Goal: Find contact information: Find contact information

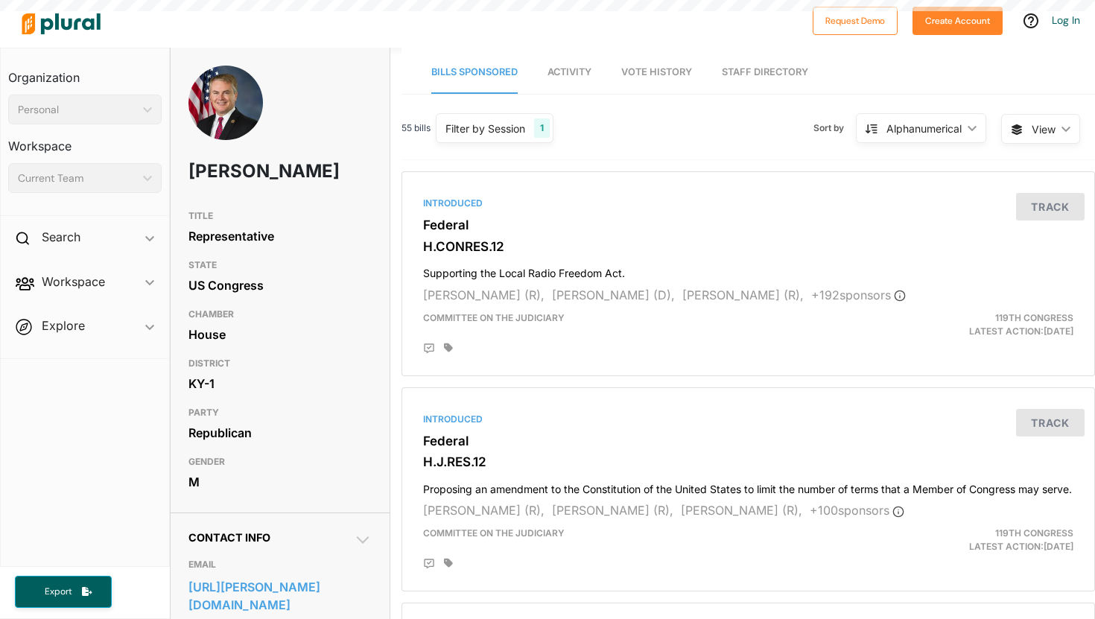
click at [451, 403] on div "Introduced Federal H.J.RES.12 Proposing an amendment to the Constitution of the…" at bounding box center [748, 489] width 680 height 191
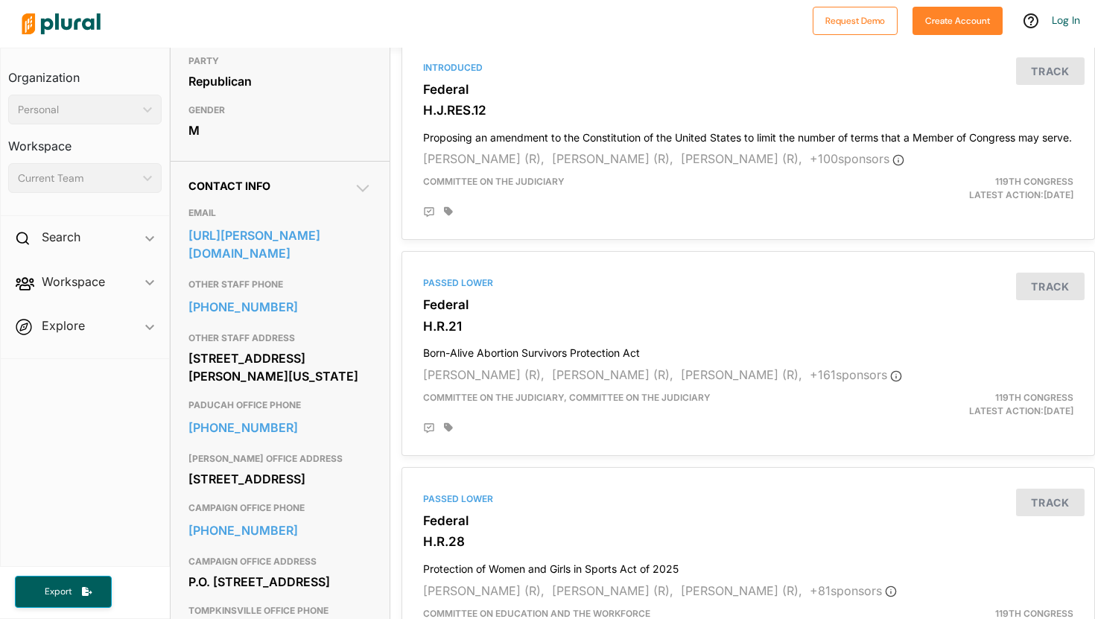
scroll to position [358, 0]
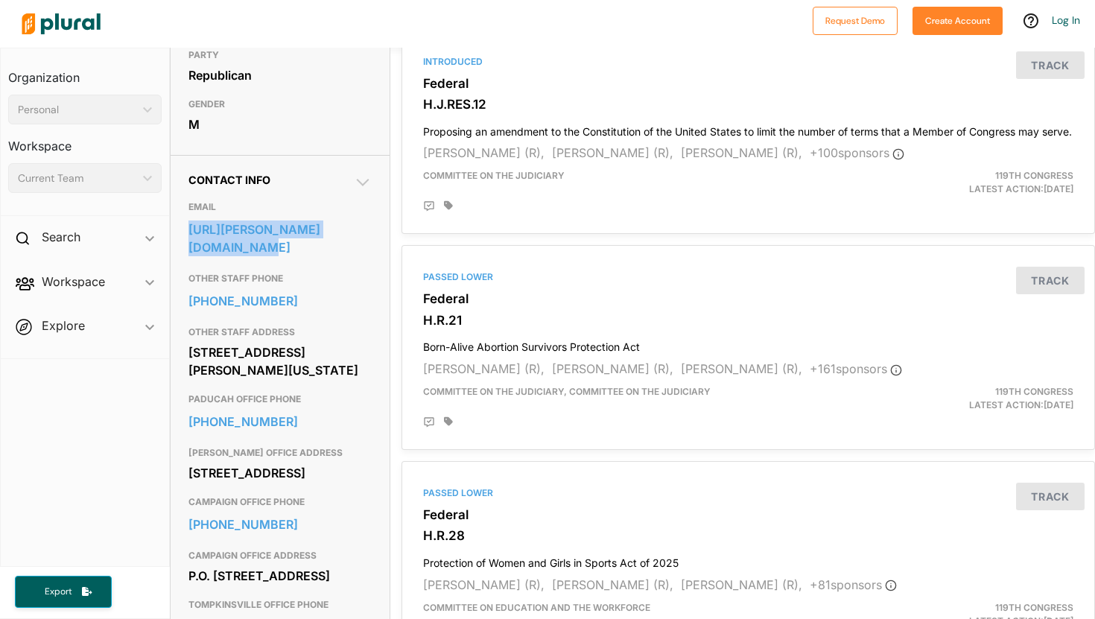
drag, startPoint x: 185, startPoint y: 255, endPoint x: 375, endPoint y: 264, distance: 190.1
click at [375, 264] on div "Contact Info EMAIL https://comer.house.gov/email OTHER STAFF PHONE 202-225-3115…" at bounding box center [280, 612] width 218 height 915
copy link "https://comer.house.gov/email"
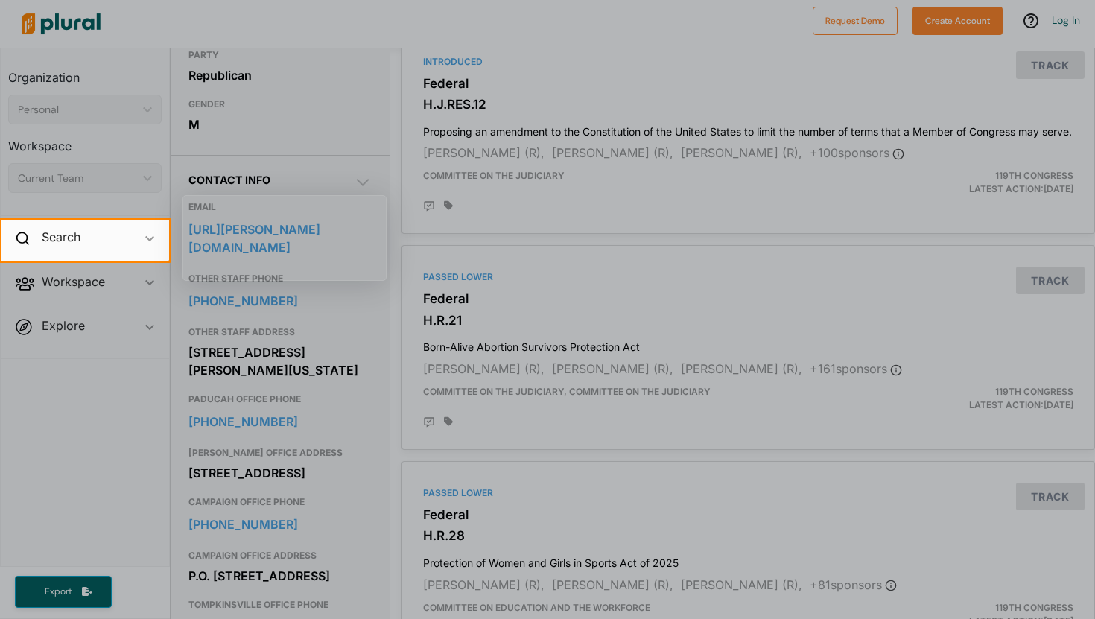
click at [836, 134] on div at bounding box center [547, 110] width 1095 height 220
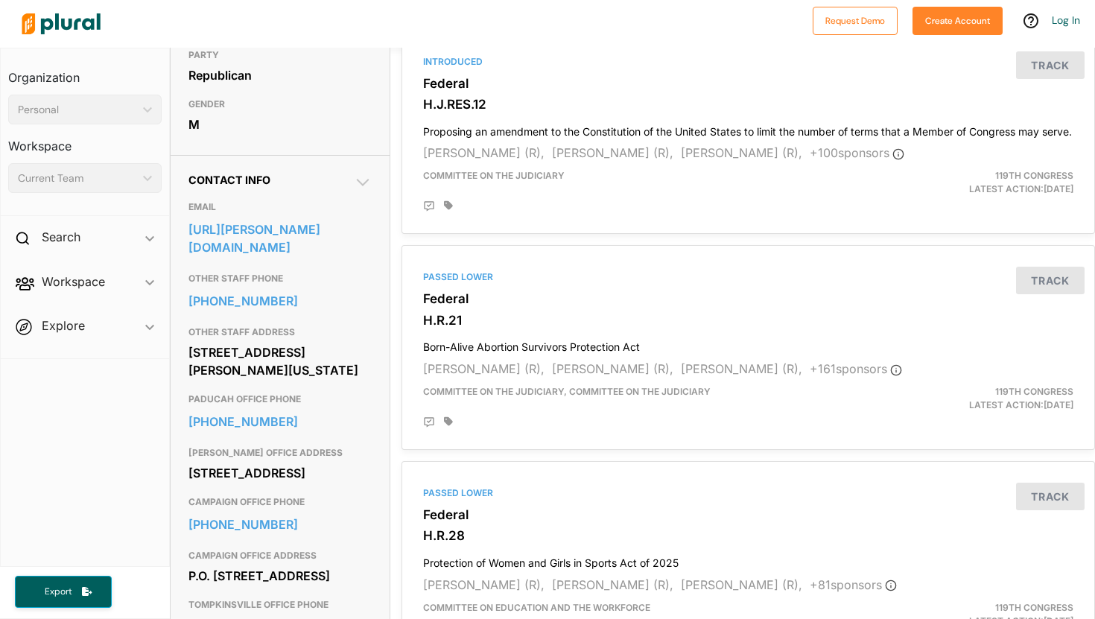
click at [267, 64] on h3 "PARTY" at bounding box center [279, 55] width 182 height 18
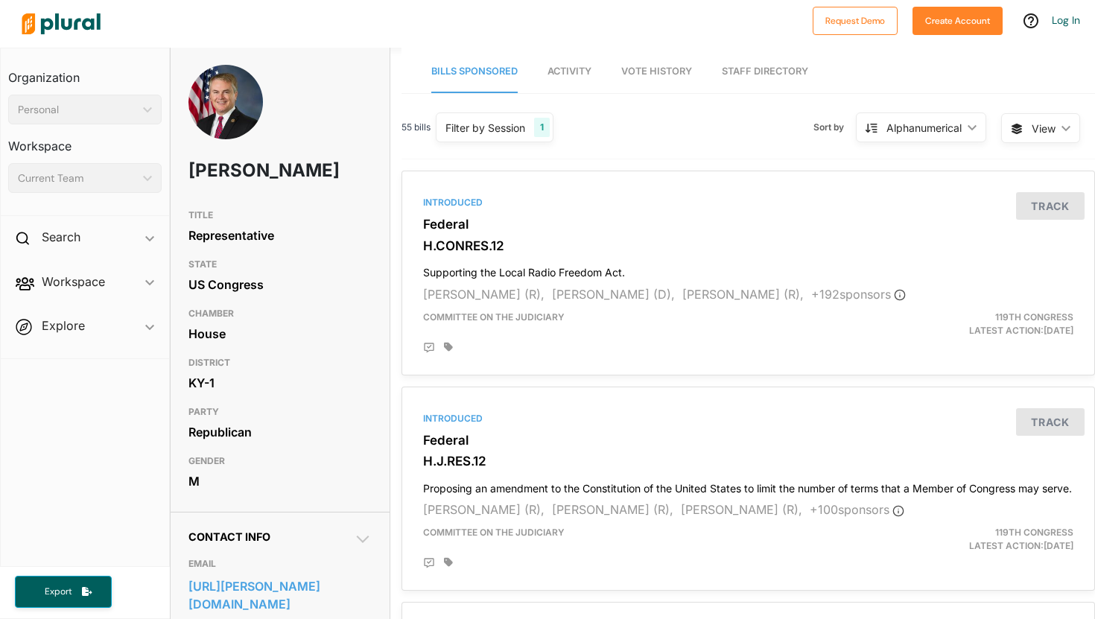
scroll to position [0, 0]
click at [114, 112] on div "Personal" at bounding box center [77, 110] width 119 height 16
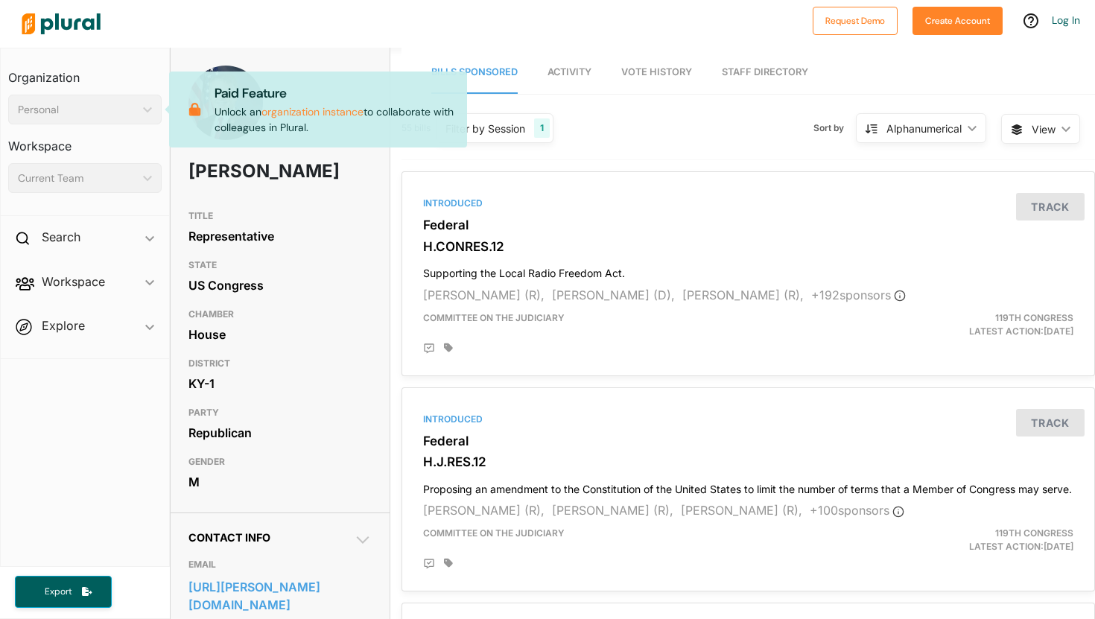
click at [115, 112] on div "Personal" at bounding box center [77, 110] width 119 height 16
click at [114, 185] on div "Current Team" at bounding box center [77, 179] width 119 height 16
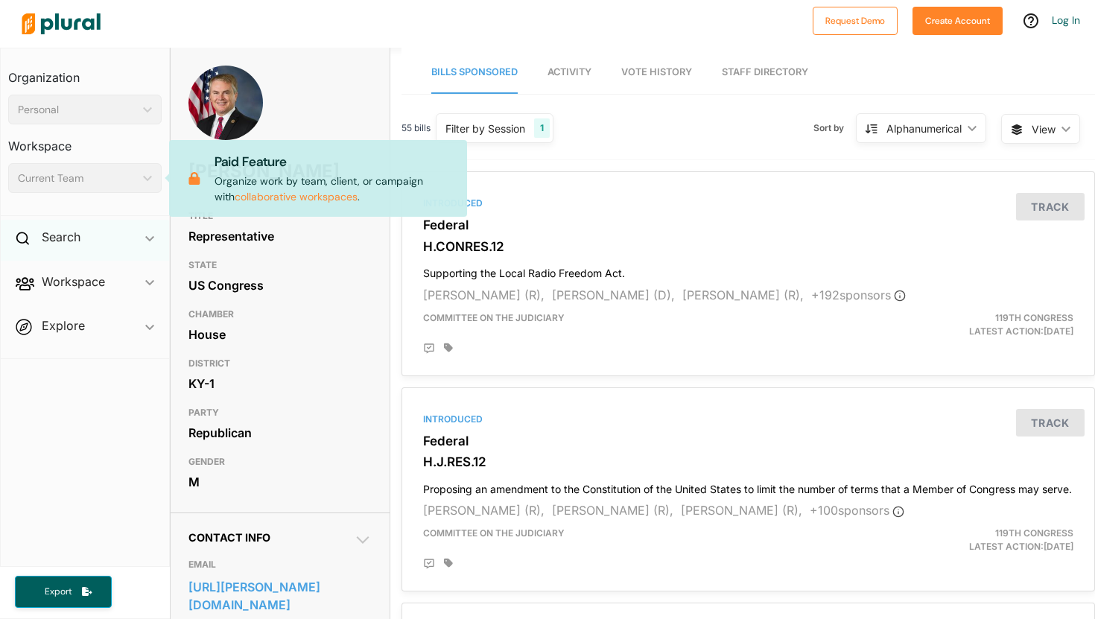
click at [145, 241] on icon "ic_keyboard_arrow_down" at bounding box center [149, 238] width 9 height 7
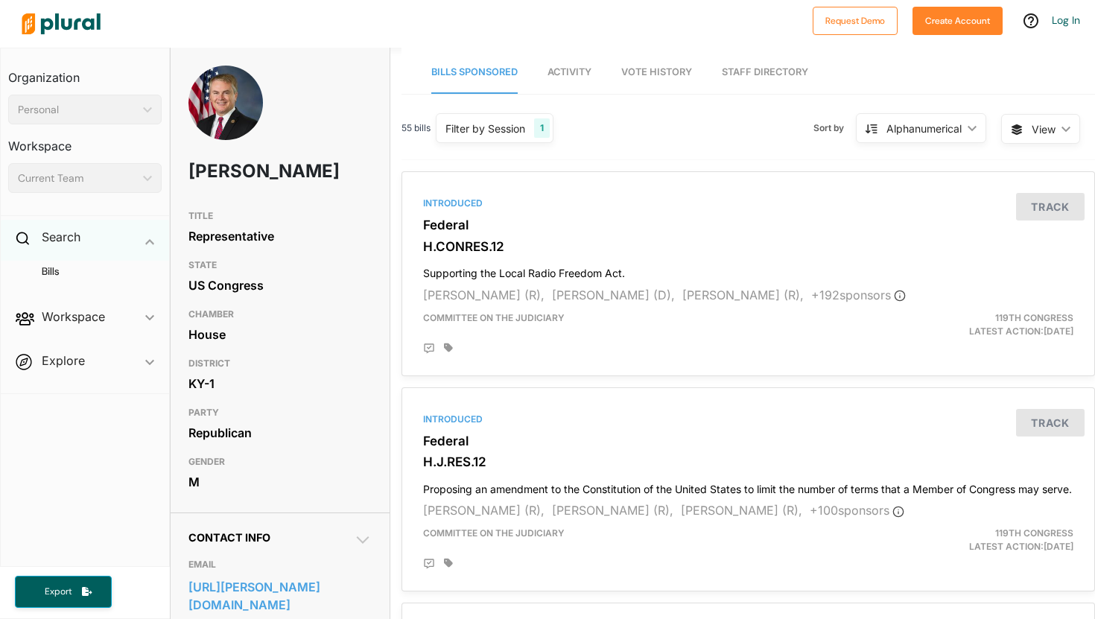
click at [28, 237] on icon at bounding box center [22, 238] width 13 height 13
click at [20, 235] on icon at bounding box center [22, 238] width 13 height 13
click at [20, 236] on icon at bounding box center [22, 238] width 13 height 13
click at [45, 327] on span "Explore ic_keyboard_arrow_down Overview" at bounding box center [85, 328] width 168 height 40
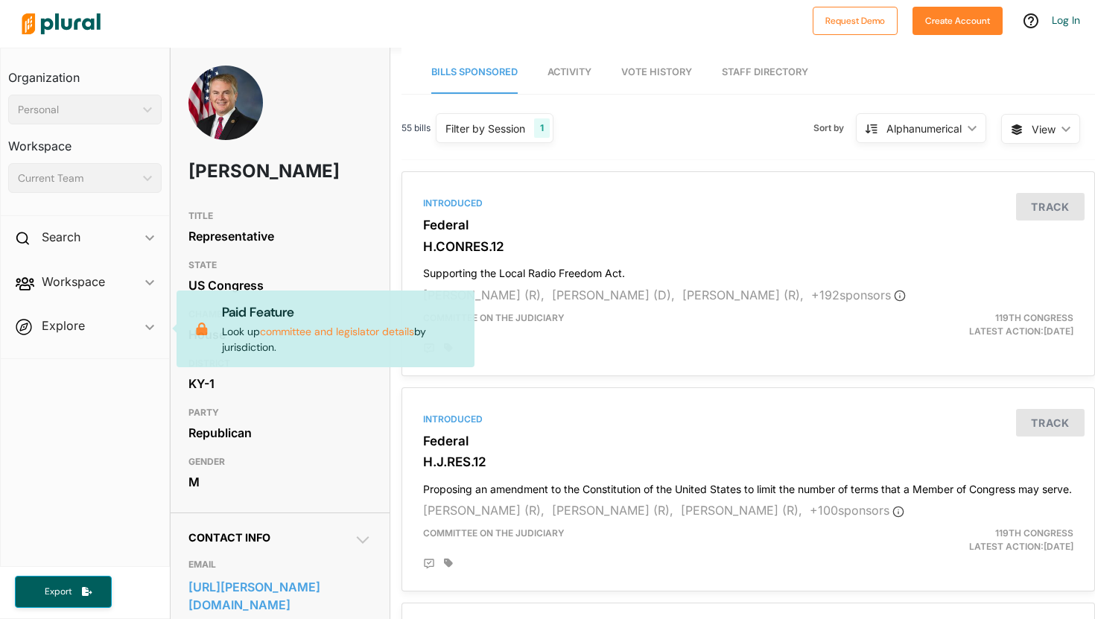
click at [308, 333] on link "committee and legislator details" at bounding box center [337, 331] width 154 height 13
click at [80, 291] on span "Workspace ic_keyboard_arrow_down Members Bills Tags Saved Searches Activity" at bounding box center [85, 284] width 168 height 40
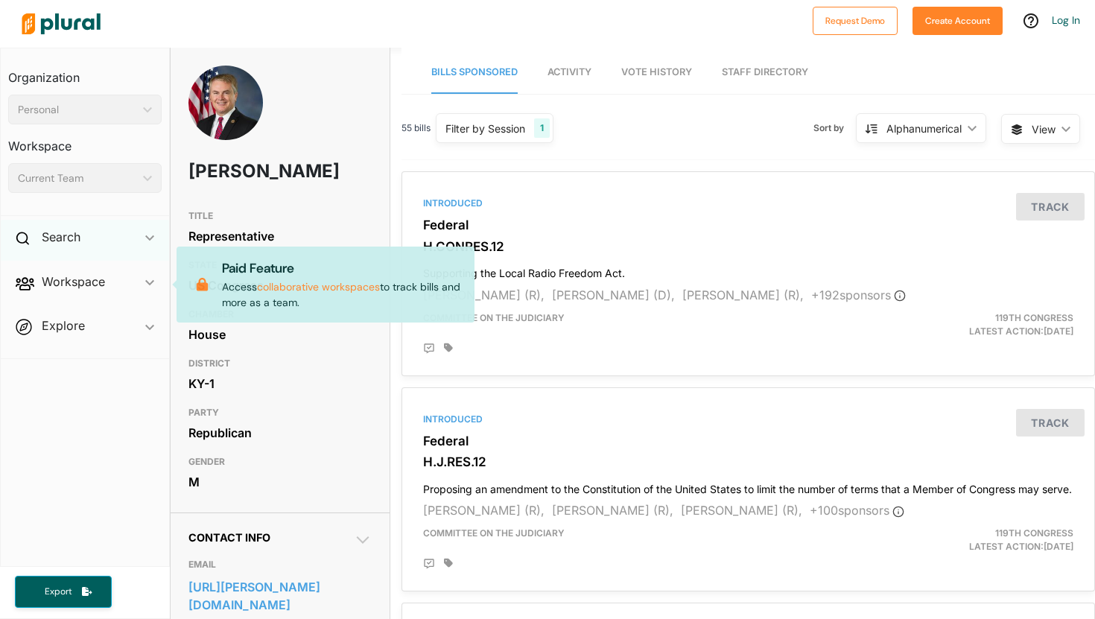
click at [149, 238] on icon "ic_keyboard_arrow_down" at bounding box center [149, 238] width 9 height 7
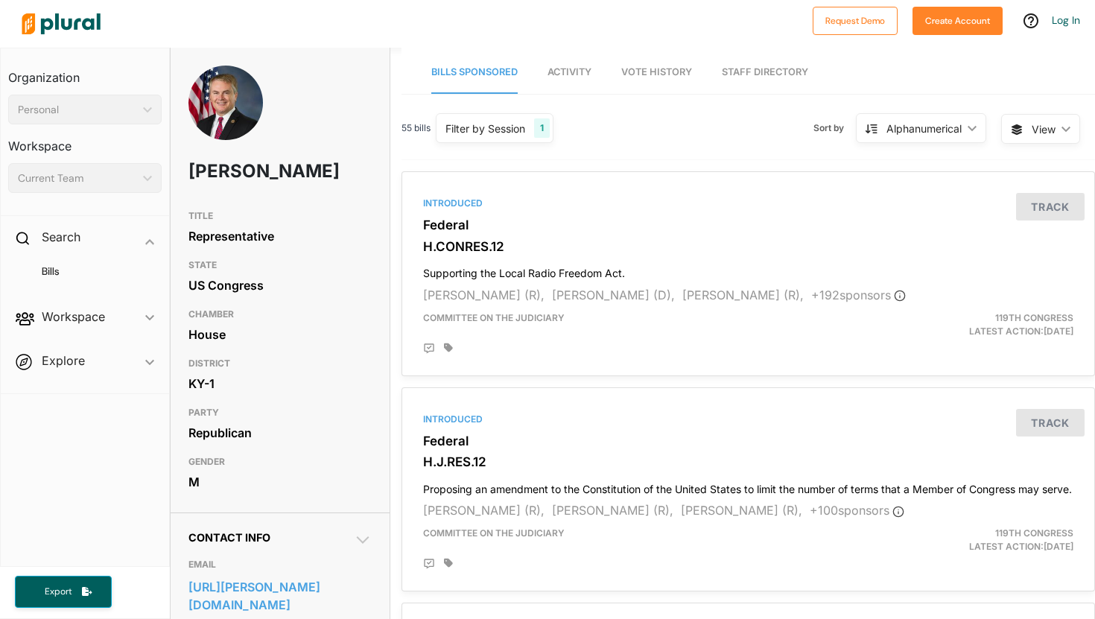
click at [130, 180] on div "Current Team" at bounding box center [77, 179] width 119 height 16
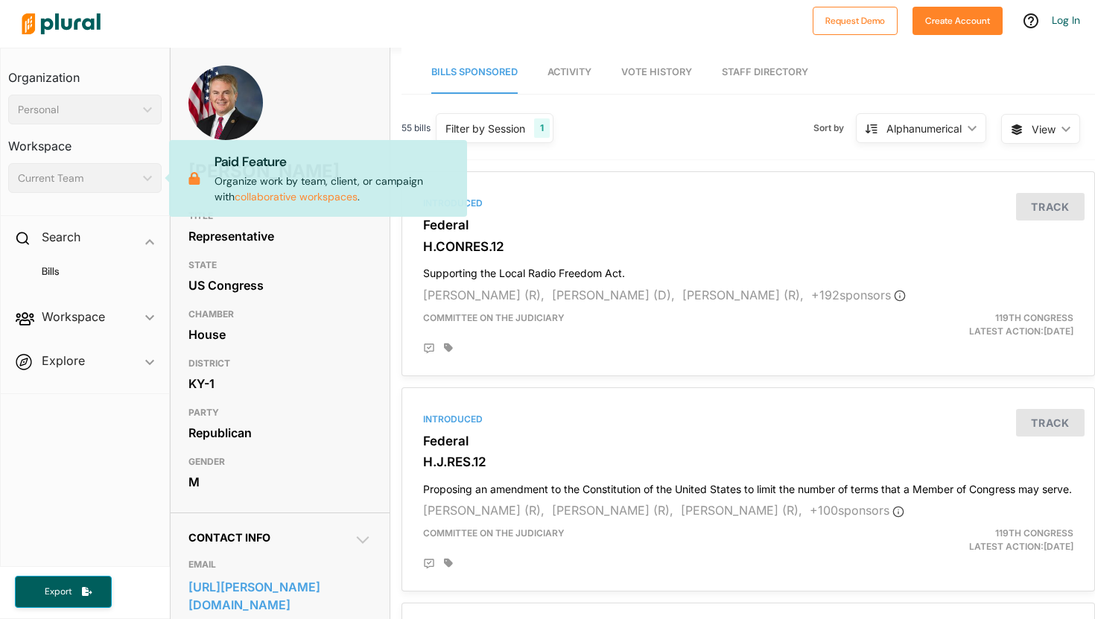
click at [650, 71] on span "Vote History" at bounding box center [656, 71] width 71 height 11
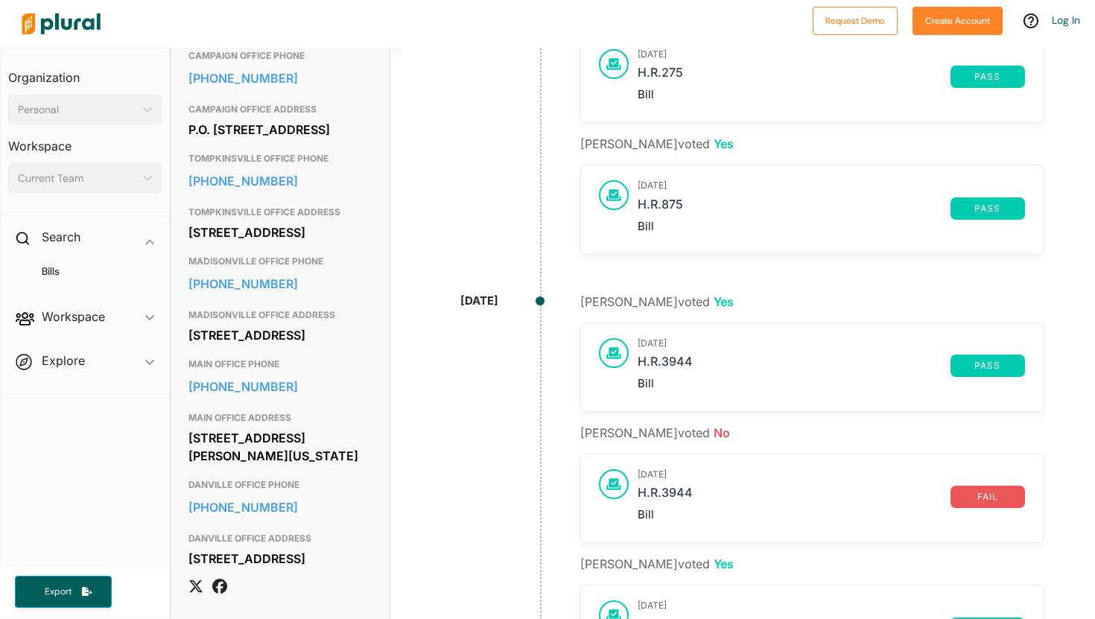
scroll to position [804, 0]
click at [77, 30] on img at bounding box center [61, 24] width 104 height 52
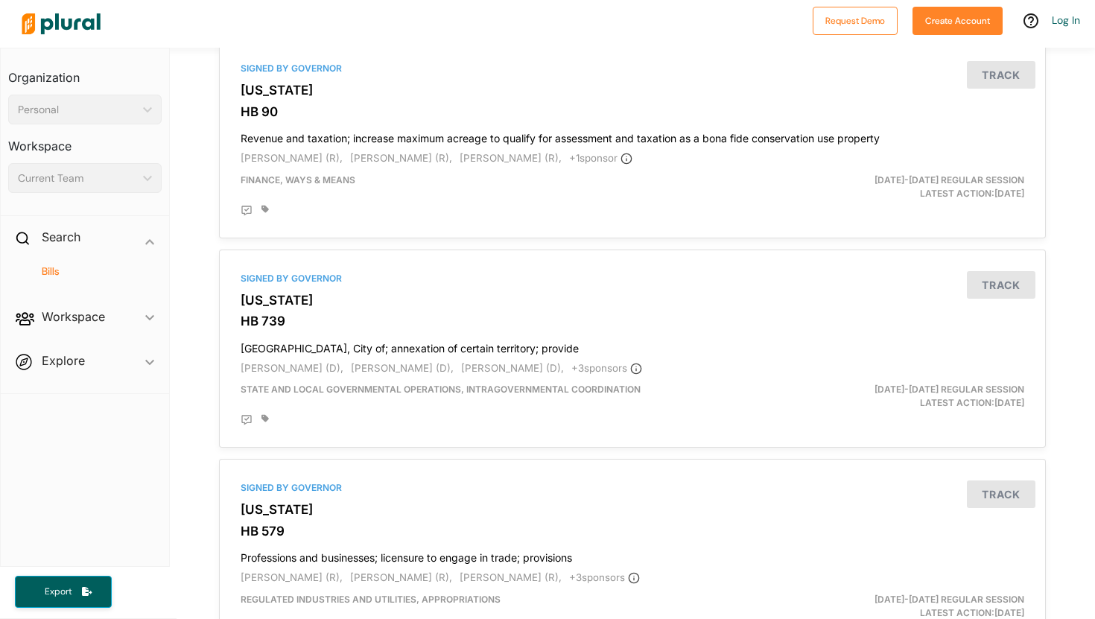
click at [159, 155] on h3 "Workspace" at bounding box center [84, 140] width 153 height 33
click at [45, 24] on img at bounding box center [61, 24] width 104 height 52
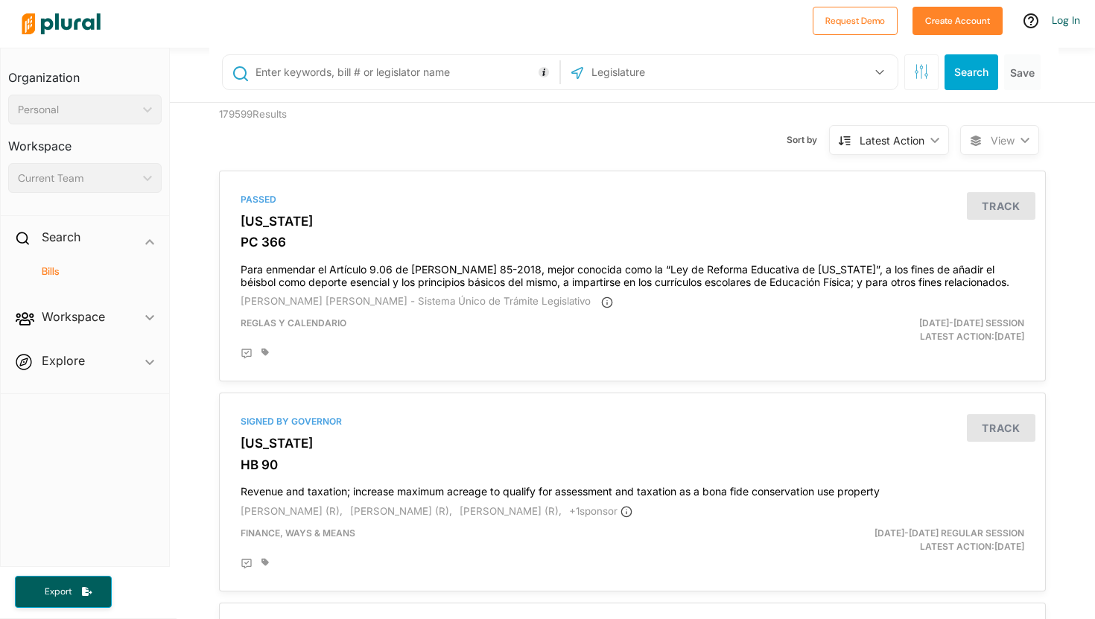
scroll to position [0, 0]
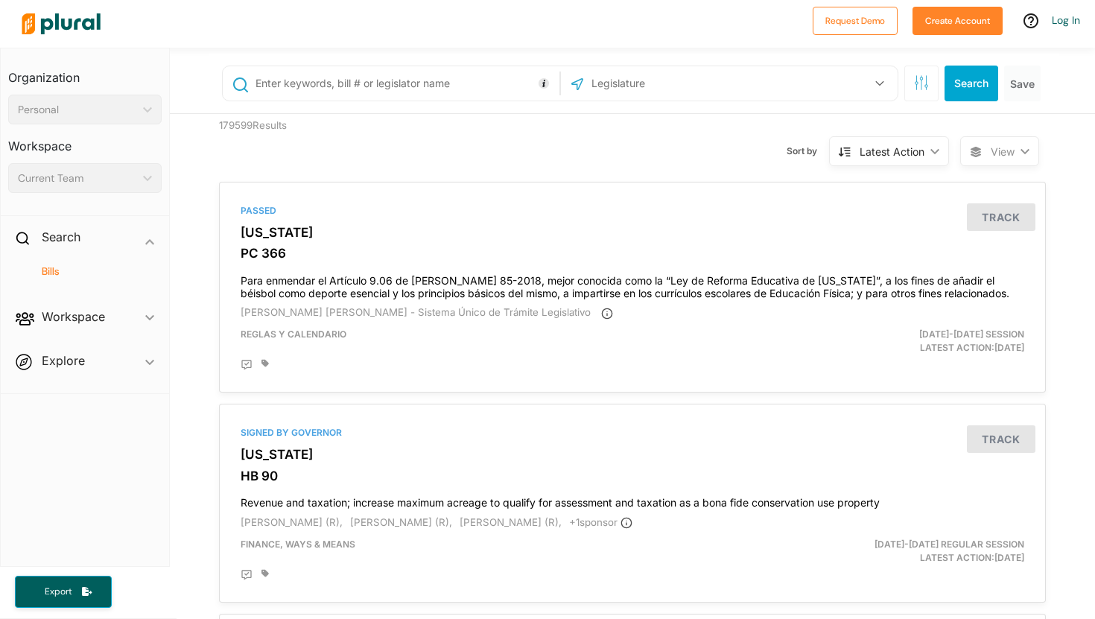
click at [1020, 156] on span "View ic_keyboard_arrow_down" at bounding box center [999, 151] width 79 height 30
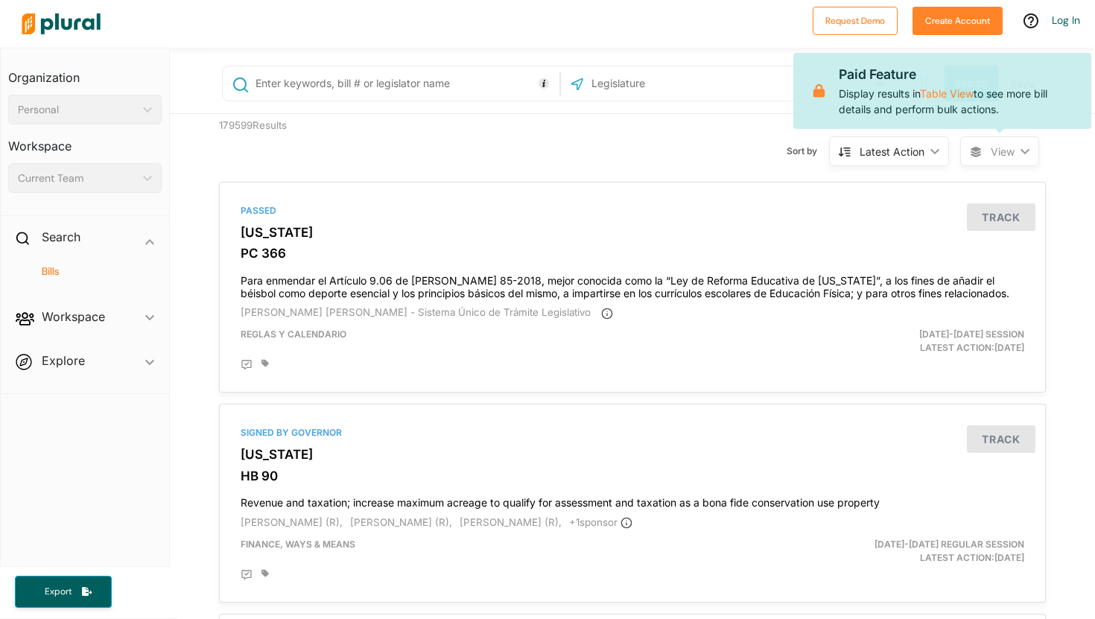
click at [1042, 151] on div "179599 Results Sort by Latest Action ic_keyboard_arrow_down Relevance Latest Ac…" at bounding box center [632, 142] width 849 height 57
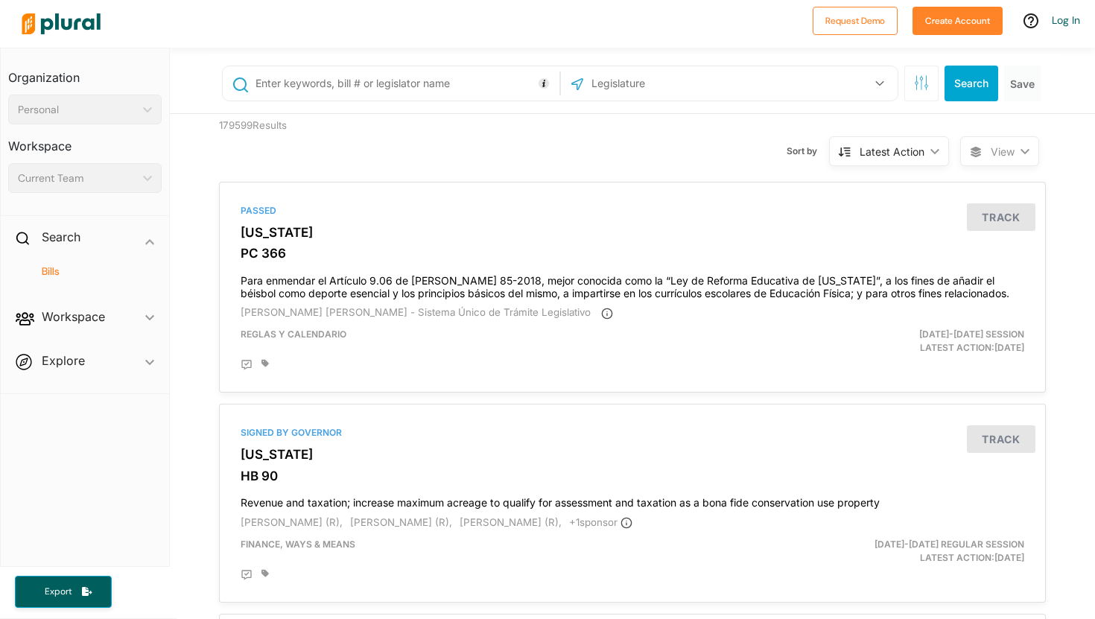
click at [938, 150] on polygon at bounding box center [934, 150] width 9 height 5
click at [851, 88] on div "US Congress Alabama Alaska Arizona Arkansas California Colorado Connecticut Del…" at bounding box center [729, 83] width 329 height 28
click at [1035, 23] on icon at bounding box center [1030, 20] width 15 height 15
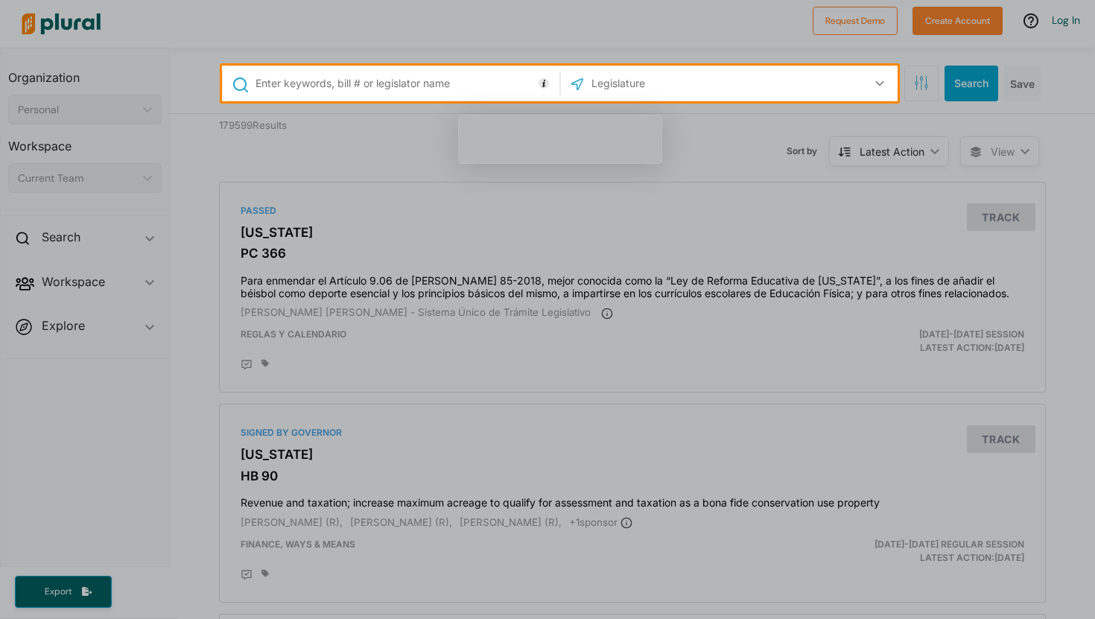
click at [387, 125] on div at bounding box center [547, 360] width 1095 height 518
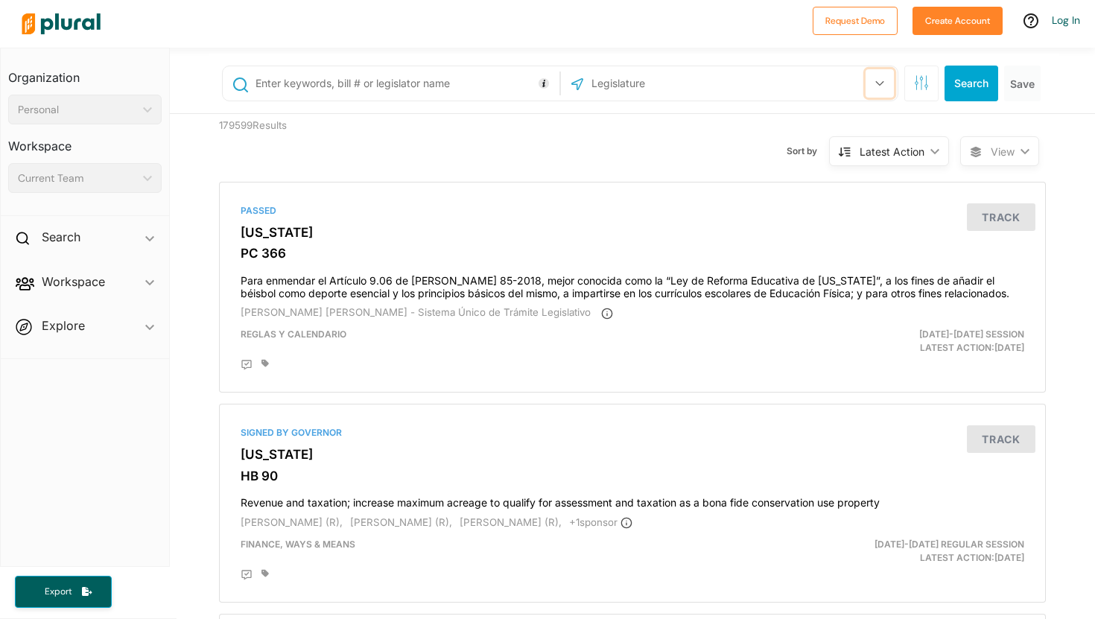
click at [872, 86] on button "button" at bounding box center [880, 83] width 28 height 28
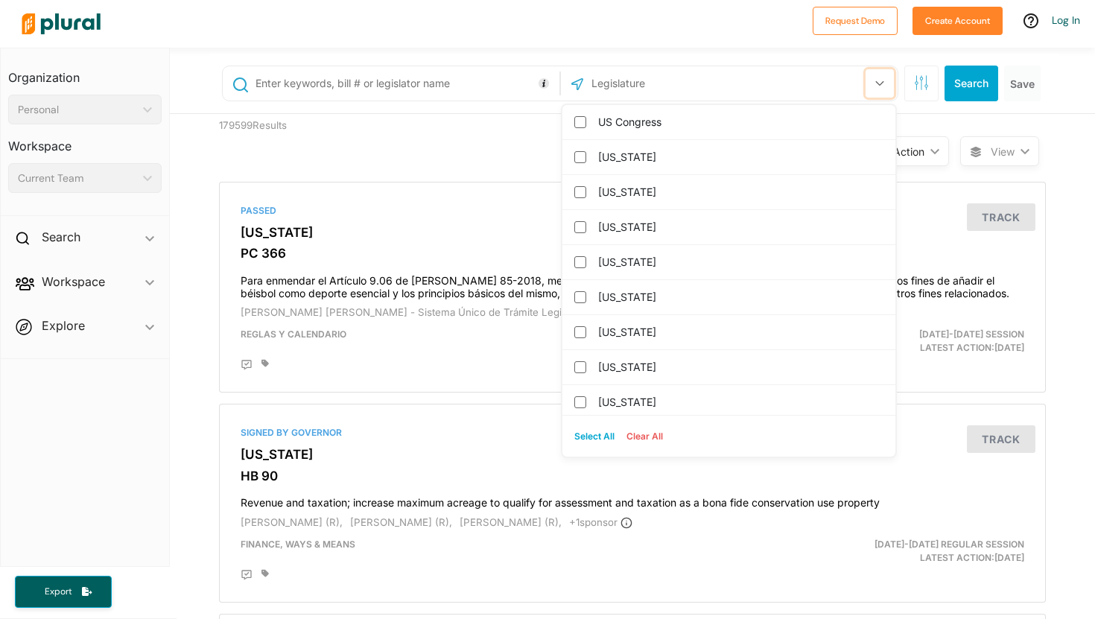
click at [872, 86] on button "button" at bounding box center [880, 83] width 28 height 28
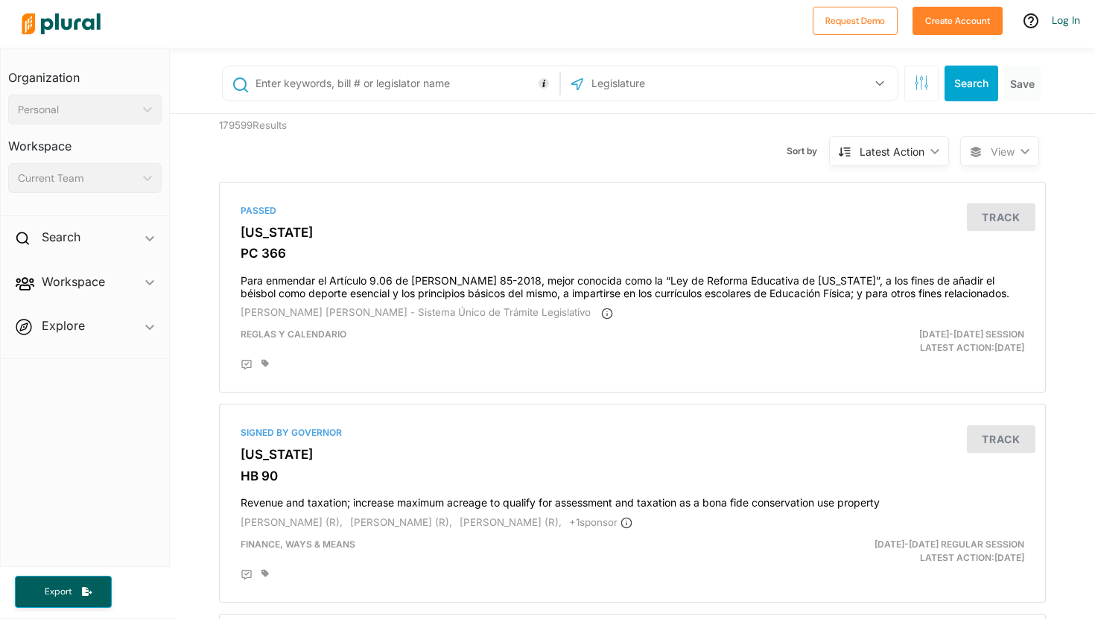
click at [80, 316] on span "Explore ic_keyboard_arrow_down Overview" at bounding box center [85, 328] width 168 height 40
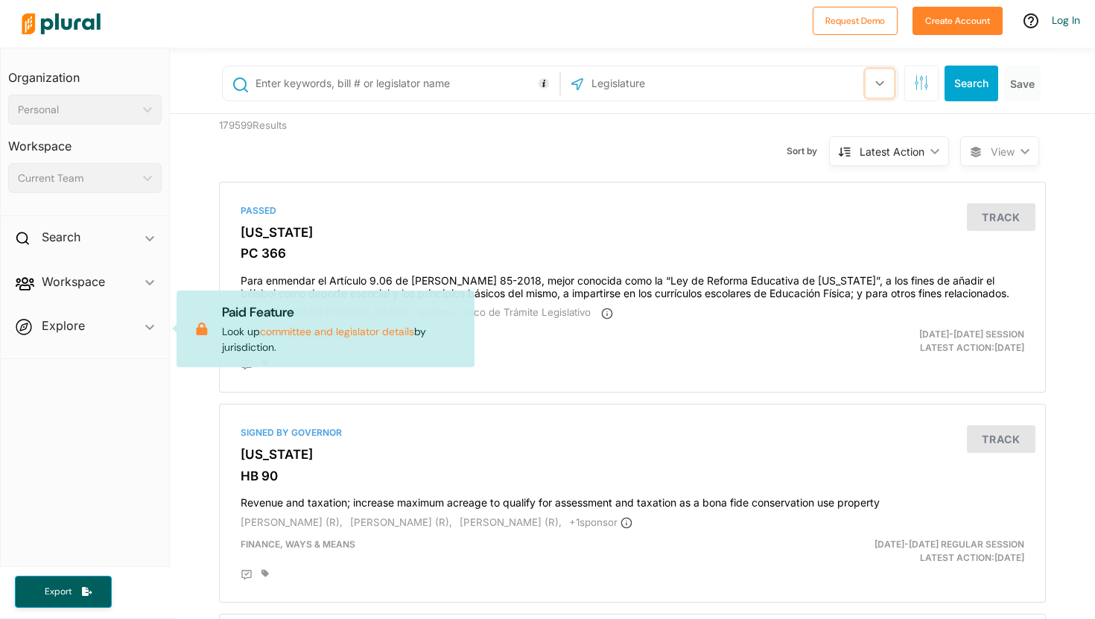
click at [881, 85] on icon "button" at bounding box center [879, 83] width 9 height 6
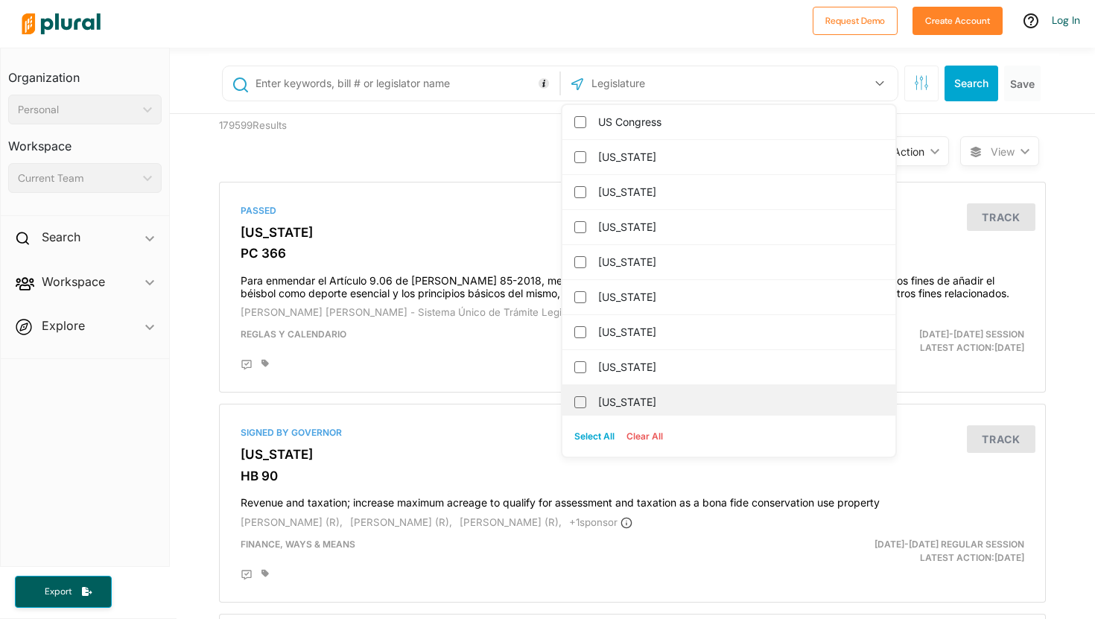
click at [705, 388] on div "Delaware" at bounding box center [728, 402] width 333 height 35
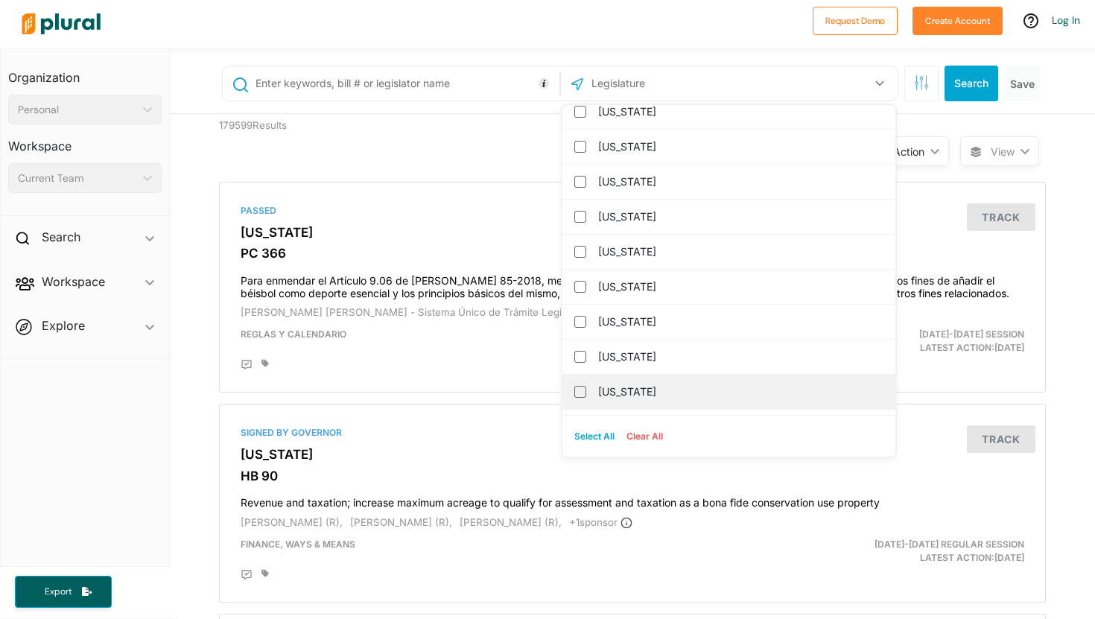
scroll to position [536, 0]
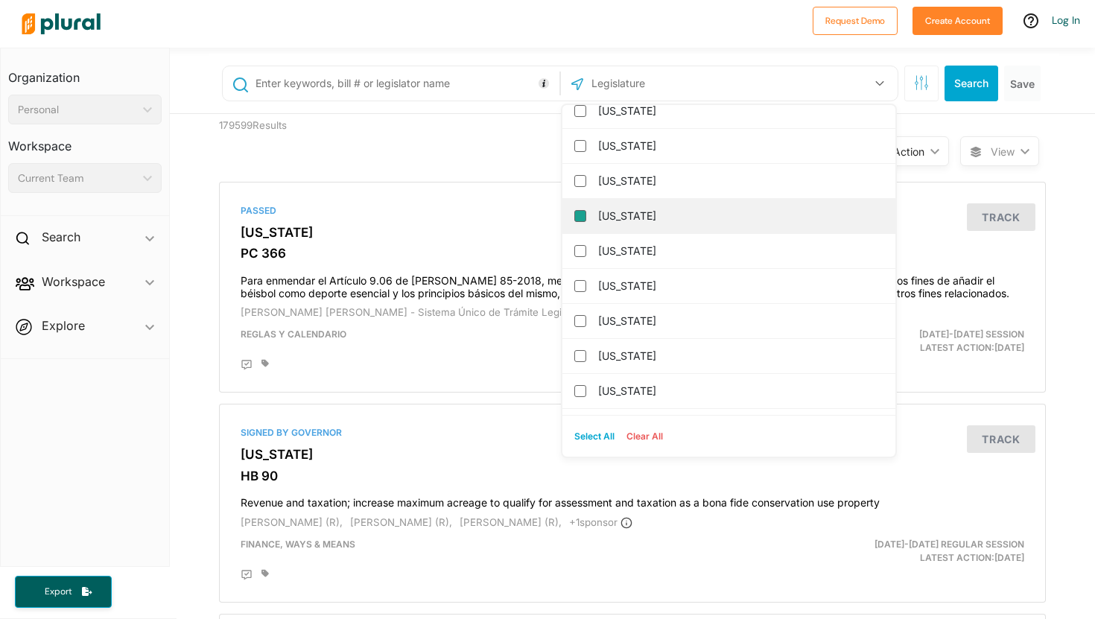
click at [574, 214] on input "Kentucky" at bounding box center [580, 216] width 12 height 12
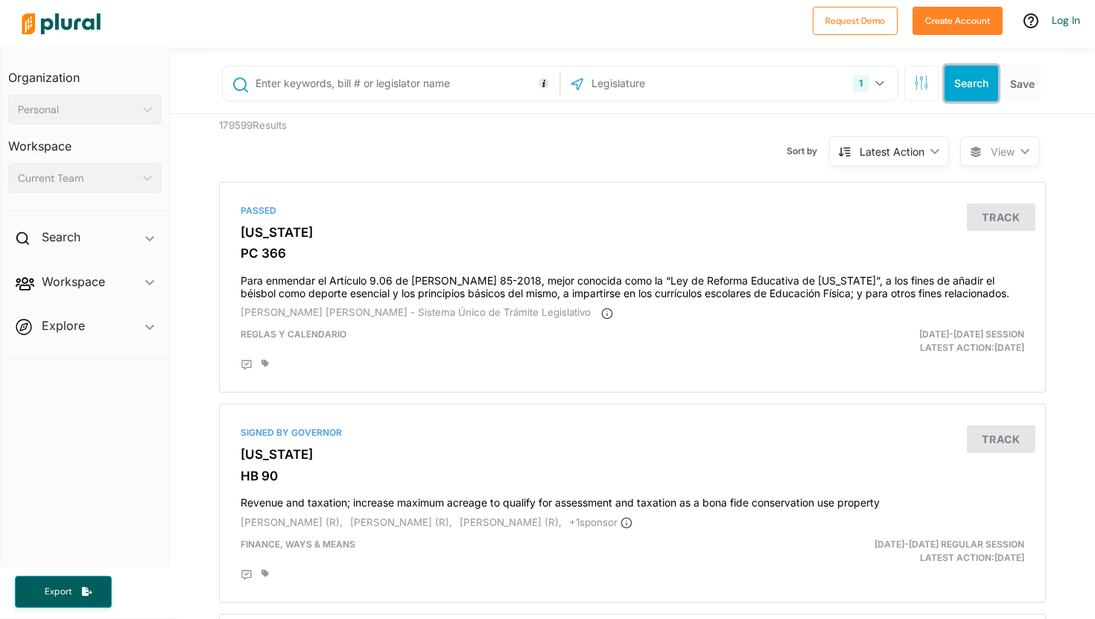
click at [988, 86] on button "Search" at bounding box center [972, 84] width 54 height 36
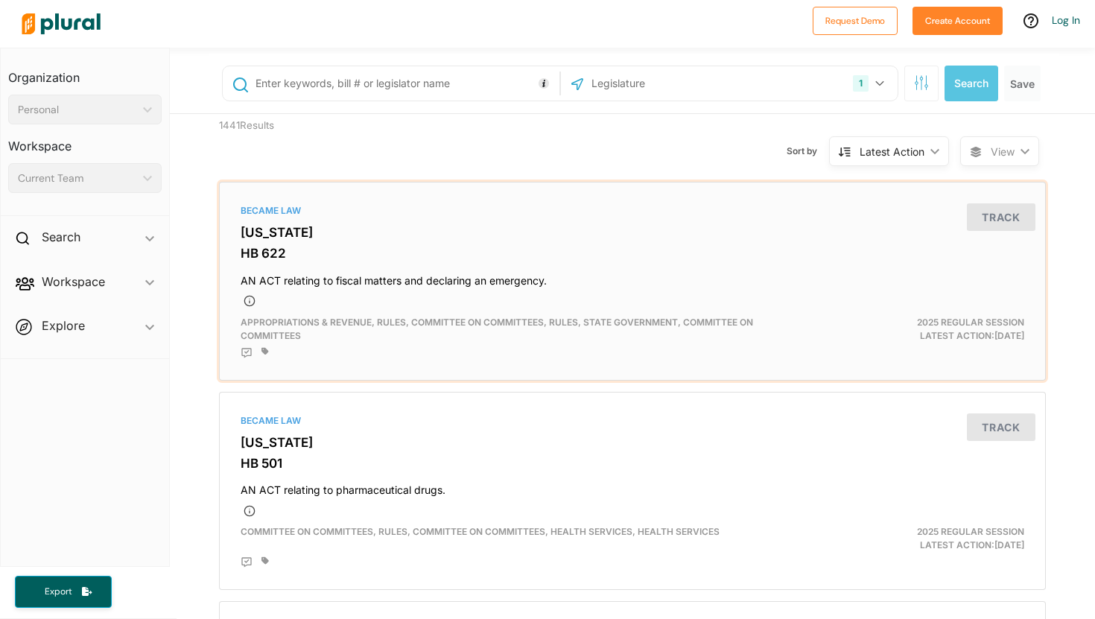
click at [559, 260] on h3 "HB 622" at bounding box center [633, 253] width 784 height 15
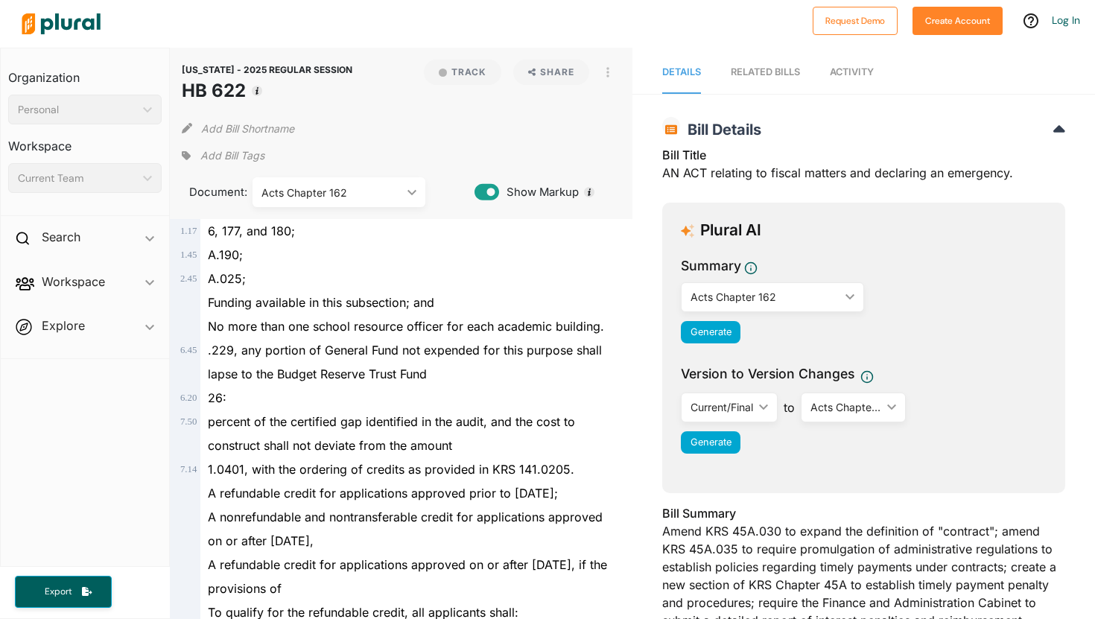
click at [758, 76] on div "RELATED BILLS" at bounding box center [765, 72] width 69 height 14
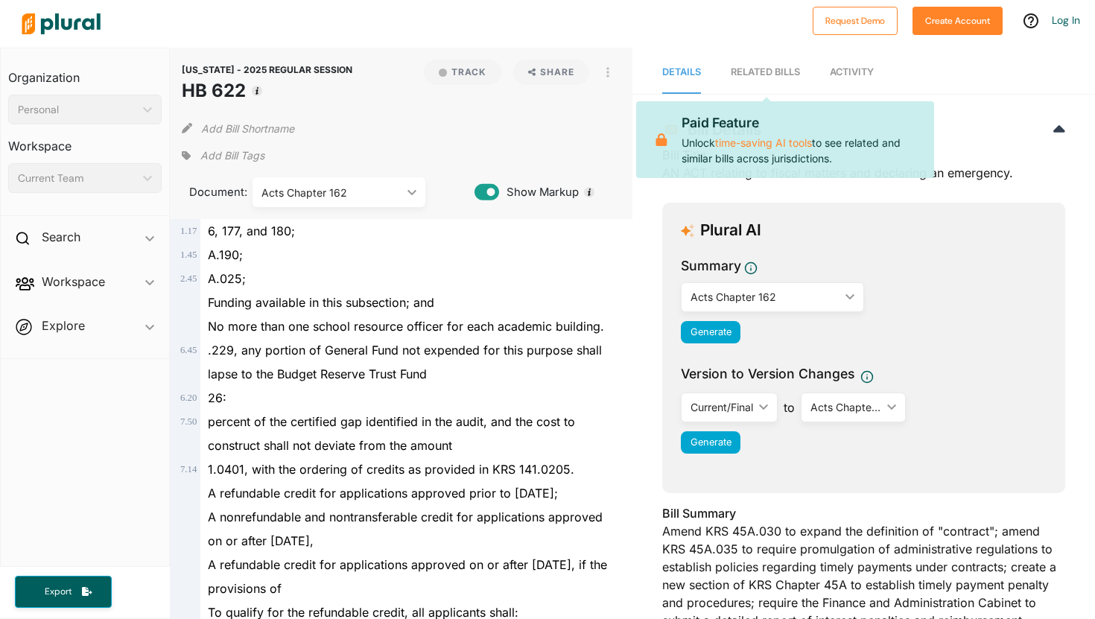
click at [852, 66] on span "Activity" at bounding box center [852, 71] width 44 height 11
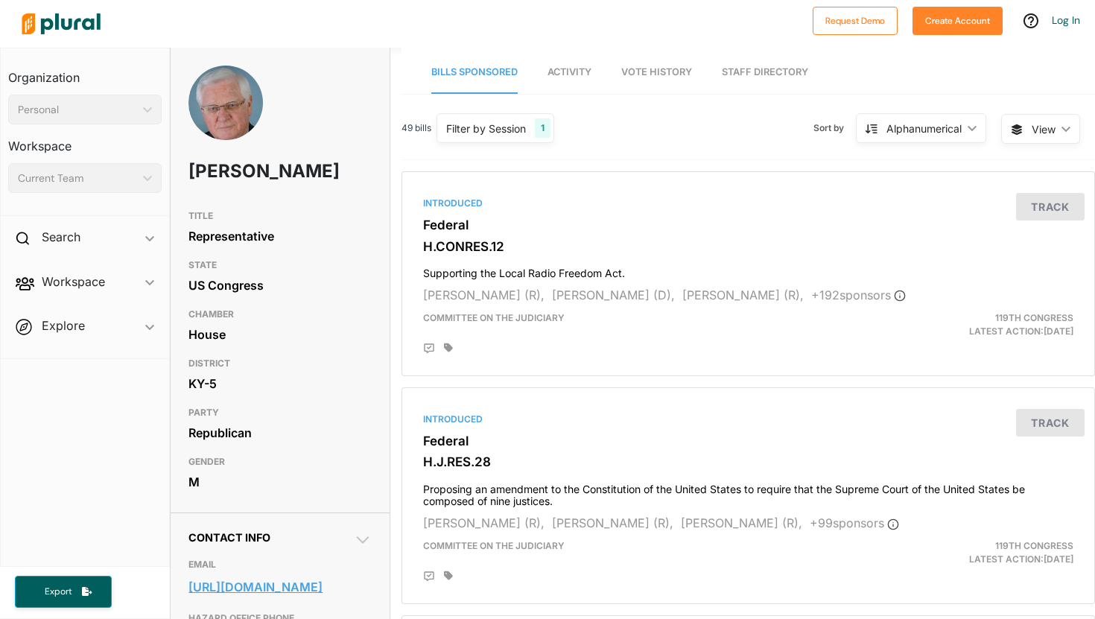
drag, startPoint x: 186, startPoint y: 587, endPoint x: 228, endPoint y: 607, distance: 46.3
copy link "https://halrogers.house.gov/email"
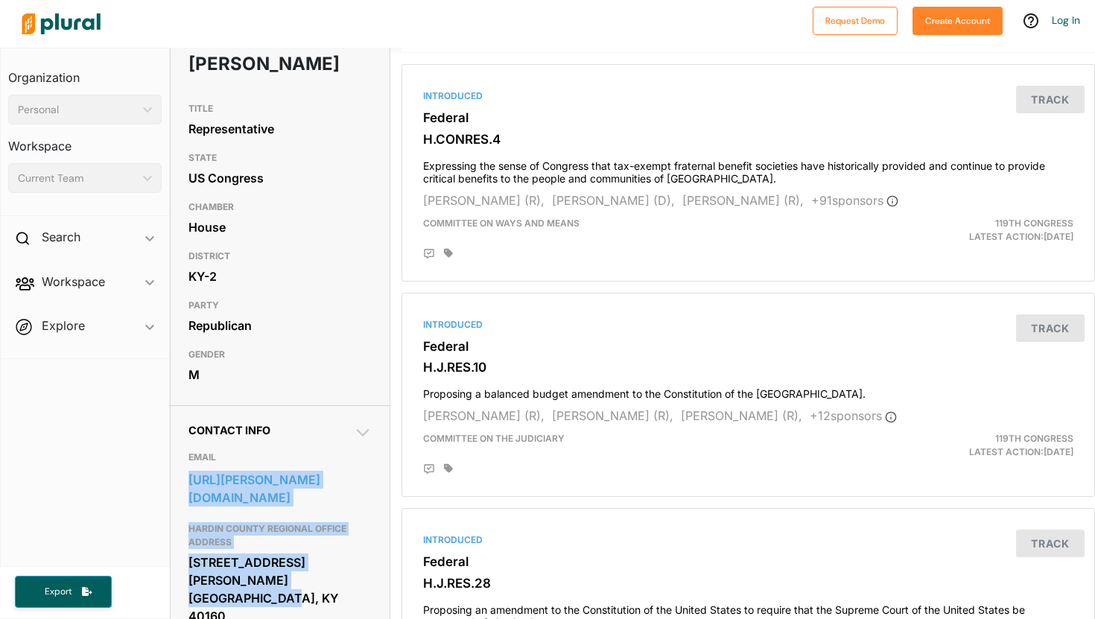
scroll to position [134, 0]
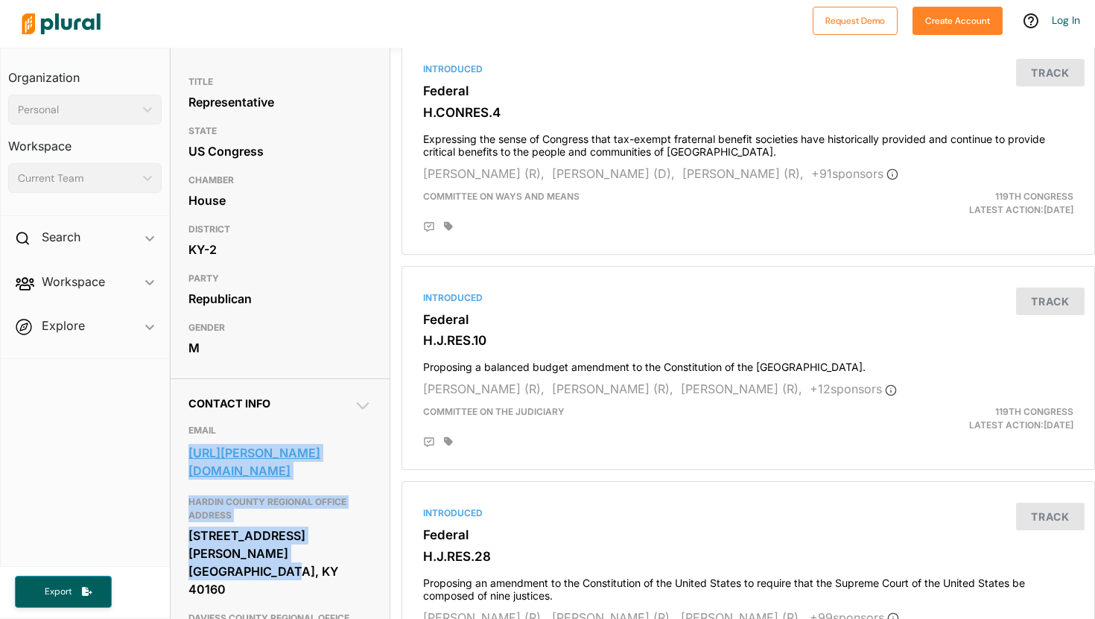
drag, startPoint x: 184, startPoint y: 617, endPoint x: 299, endPoint y: 504, distance: 160.7
copy link "https://guthrie.house.gov/contact/default.aspx"
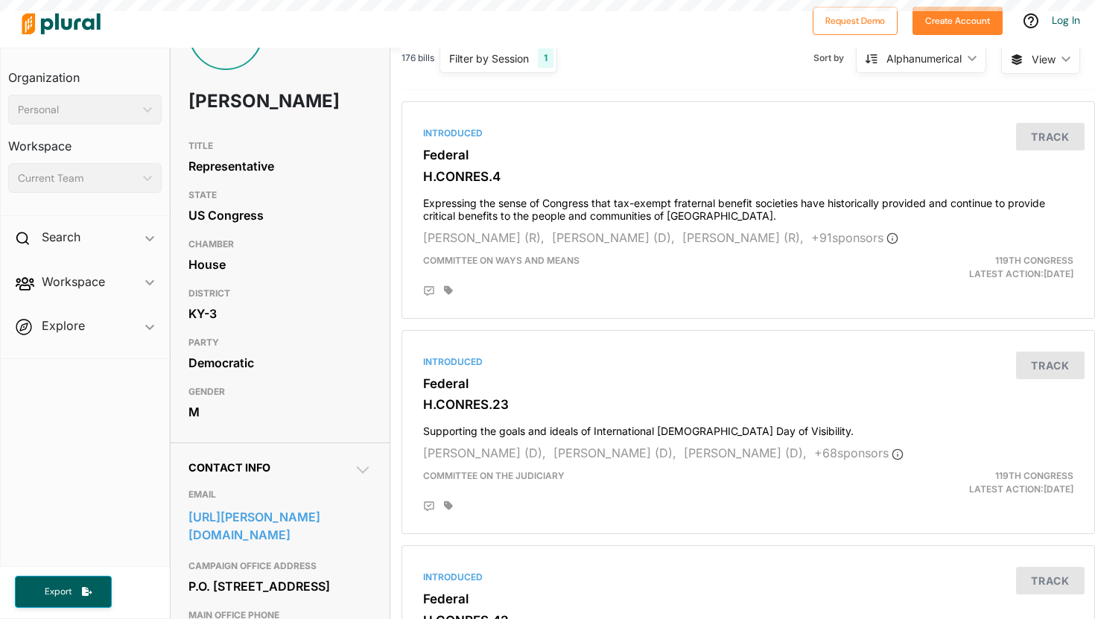
scroll to position [92, 0]
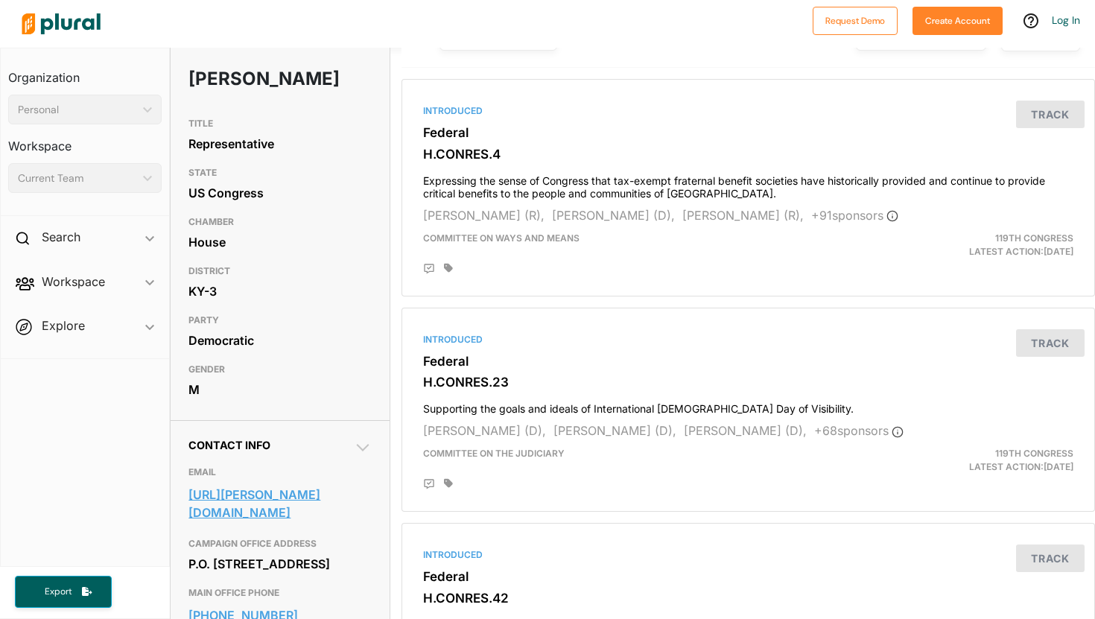
drag, startPoint x: 187, startPoint y: 610, endPoint x: 283, endPoint y: 541, distance: 118.5
copy link "https://mcgarvey.house.gov/contact/email-me"
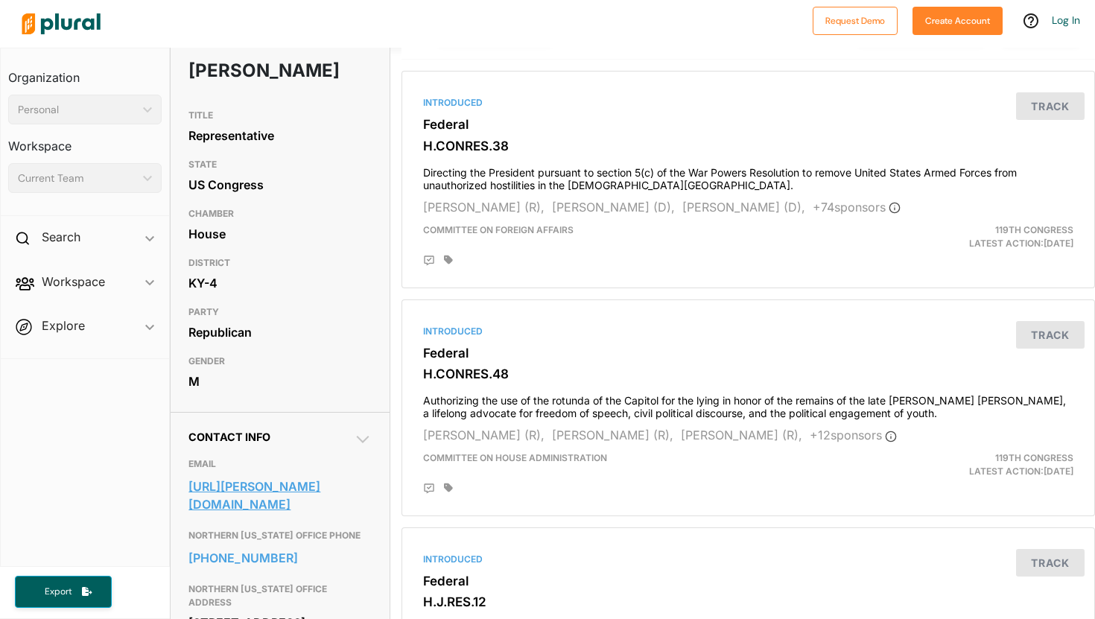
scroll to position [114, 0]
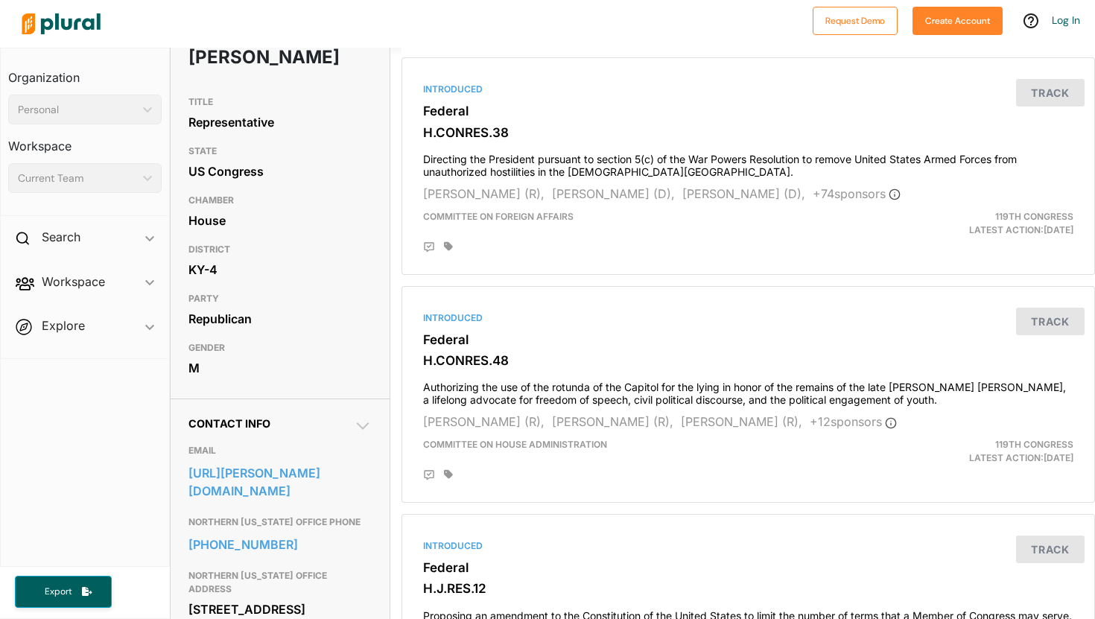
drag, startPoint x: 187, startPoint y: 500, endPoint x: 314, endPoint y: 530, distance: 130.3
click at [314, 504] on div "https://massie.house.gov/contact/default.aspx" at bounding box center [279, 482] width 182 height 45
drag, startPoint x: 182, startPoint y: 493, endPoint x: 299, endPoint y: 521, distance: 120.9
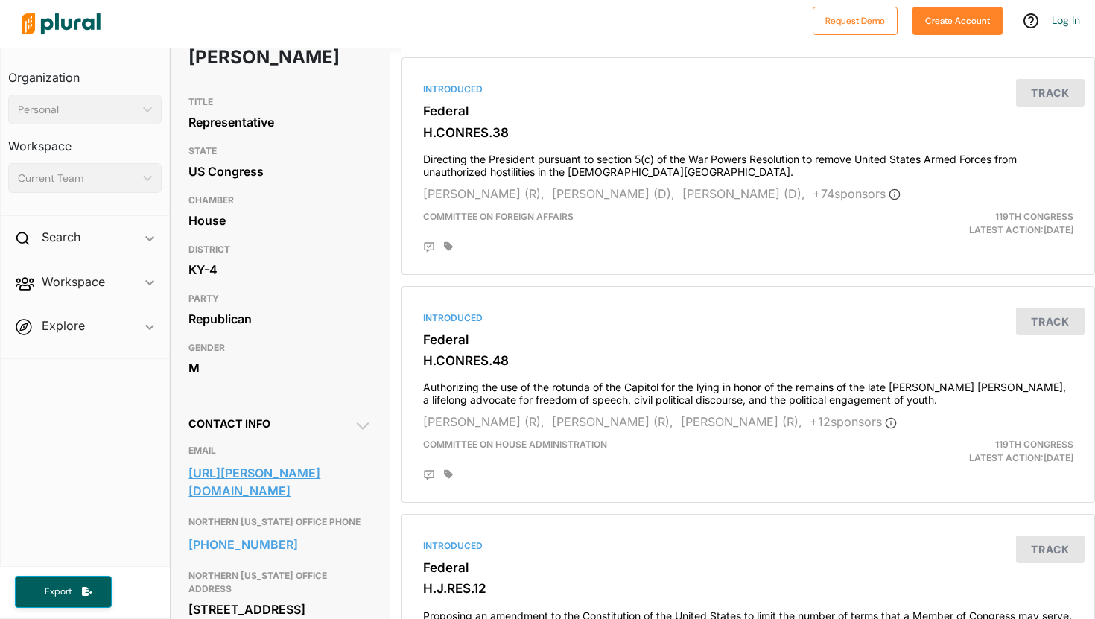
copy link "https://massie.house.gov/contact/default.aspx"
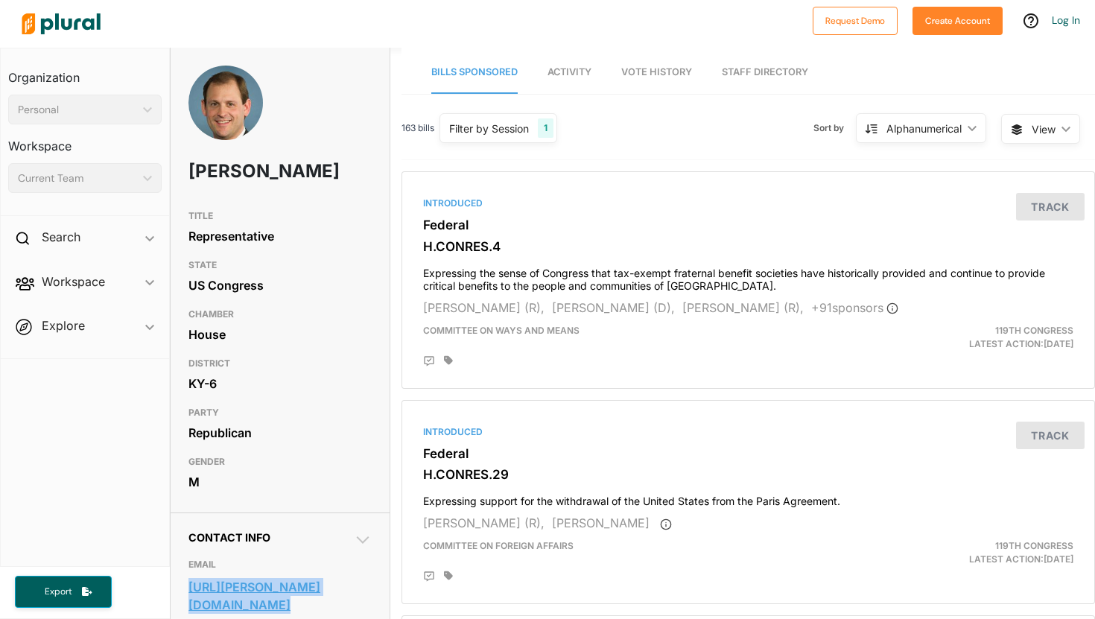
drag, startPoint x: 185, startPoint y: 585, endPoint x: 218, endPoint y: 609, distance: 39.5
copy link "[URL][PERSON_NAME][DOMAIN_NAME]"
